Goal: Information Seeking & Learning: Find specific fact

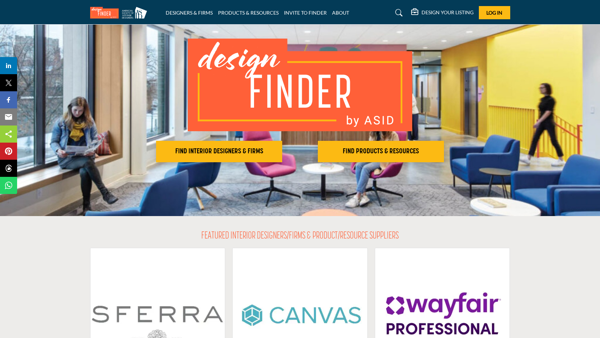
scroll to position [40, 0]
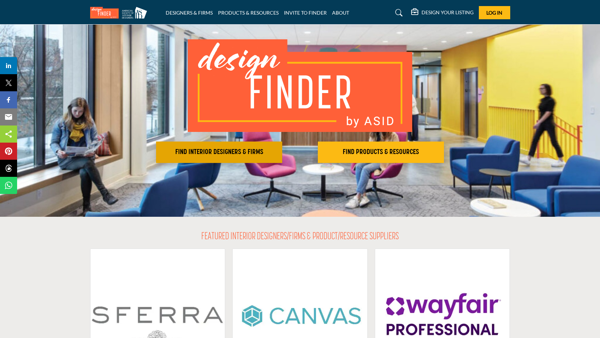
click at [223, 147] on button "FIND INTERIOR DESIGNERS & FIRMS" at bounding box center [219, 152] width 126 height 21
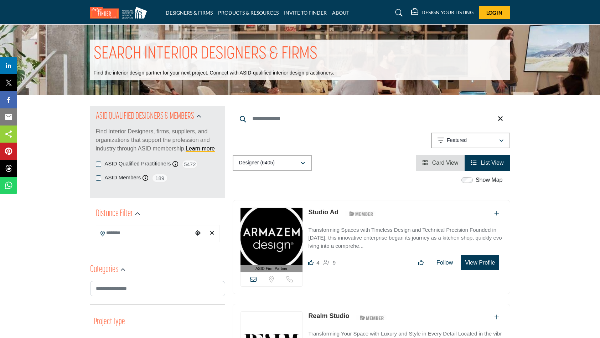
click at [297, 160] on div "Designer (6405)" at bounding box center [269, 163] width 61 height 9
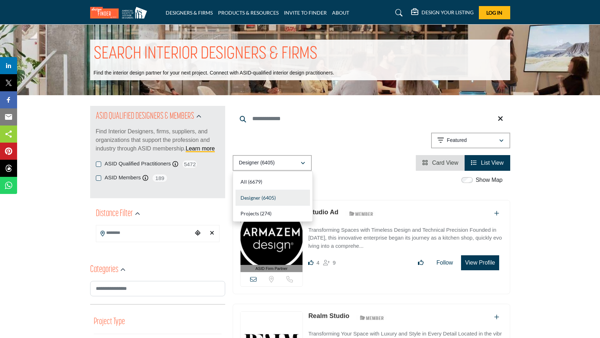
click at [295, 162] on div "Designer (6405)" at bounding box center [269, 163] width 61 height 9
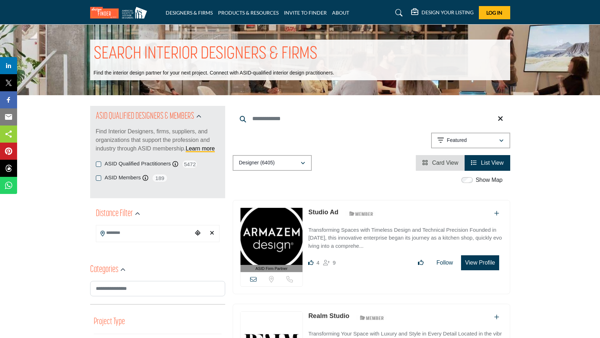
click at [262, 120] on input "Search Keyword" at bounding box center [372, 118] width 278 height 17
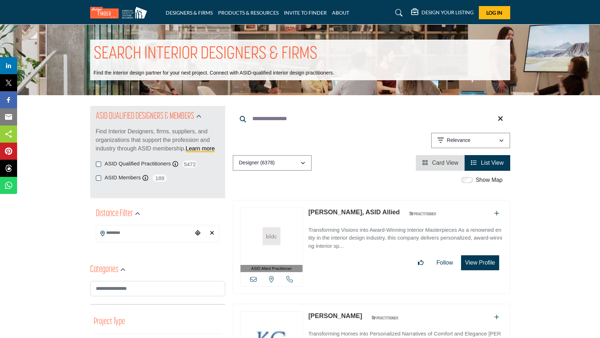
type input "**********"
click at [325, 213] on link "[PERSON_NAME], ASID Allied" at bounding box center [354, 212] width 92 height 7
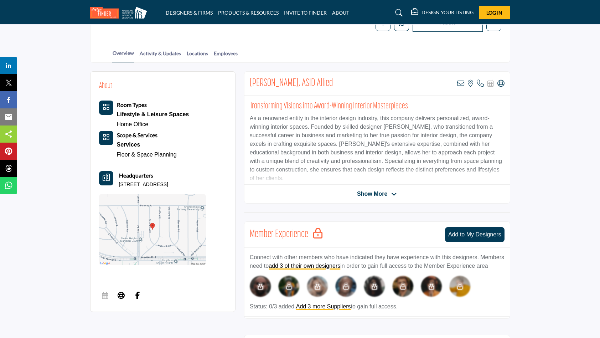
scroll to position [129, 0]
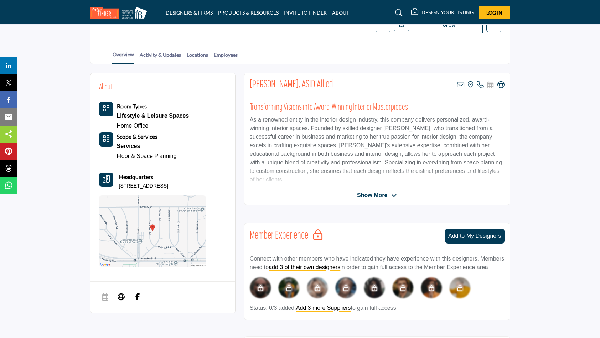
click at [106, 109] on icon "Category Icon" at bounding box center [106, 108] width 7 height 7
click at [104, 88] on h2 "About" at bounding box center [105, 88] width 13 height 12
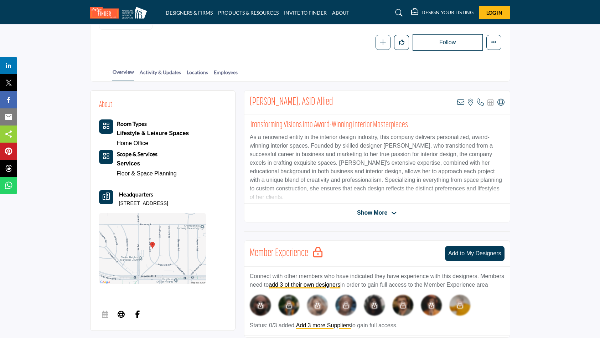
scroll to position [113, 0]
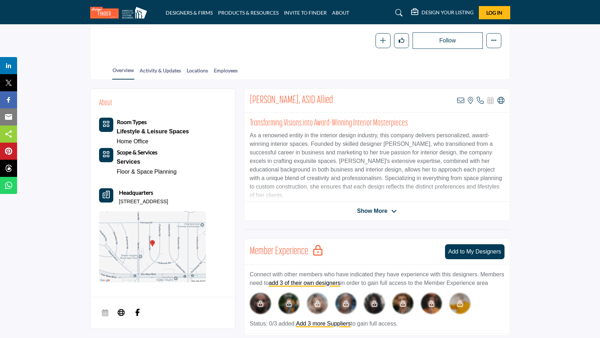
click at [381, 209] on span "Show More" at bounding box center [372, 211] width 30 height 9
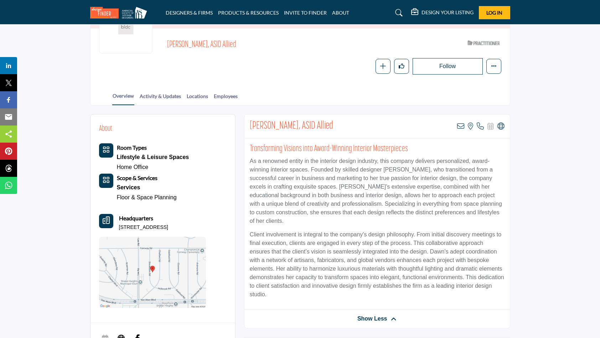
scroll to position [84, 0]
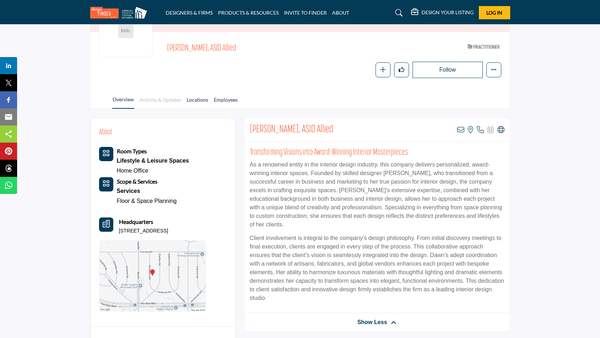
click at [171, 99] on link "Activity & Updates" at bounding box center [160, 102] width 42 height 12
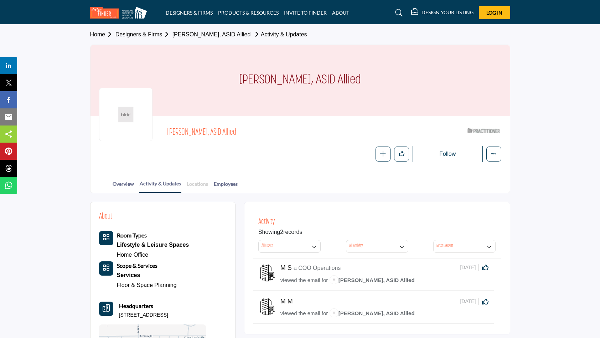
click at [204, 184] on link "Locations" at bounding box center [197, 186] width 22 height 12
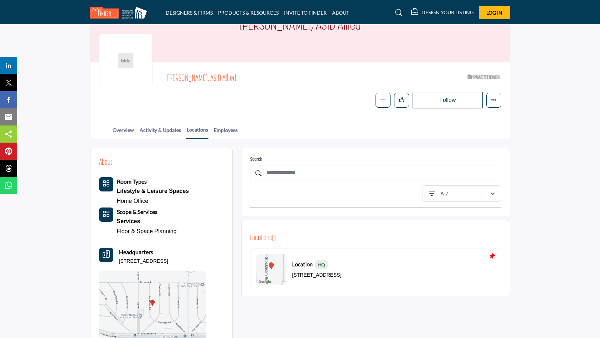
scroll to position [55, 0]
click at [225, 128] on link "Employees" at bounding box center [226, 131] width 25 height 12
